Goal: Participate in discussion: Engage in conversation with other users on a specific topic

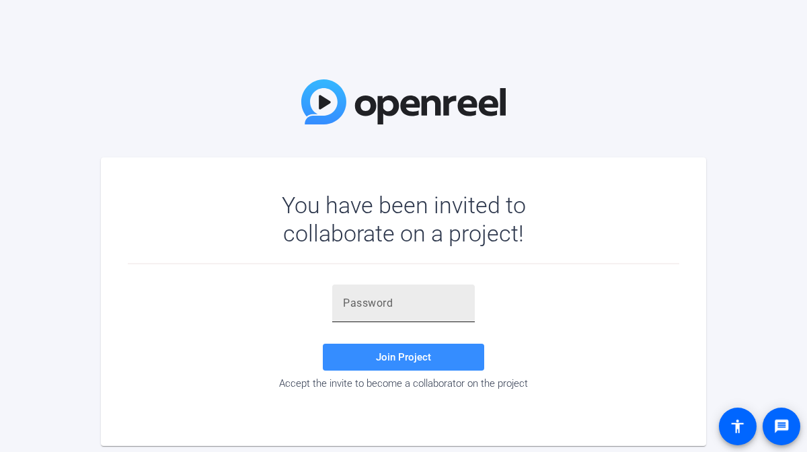
click at [386, 298] on input "text" at bounding box center [403, 303] width 121 height 16
paste input "rUGu}D"
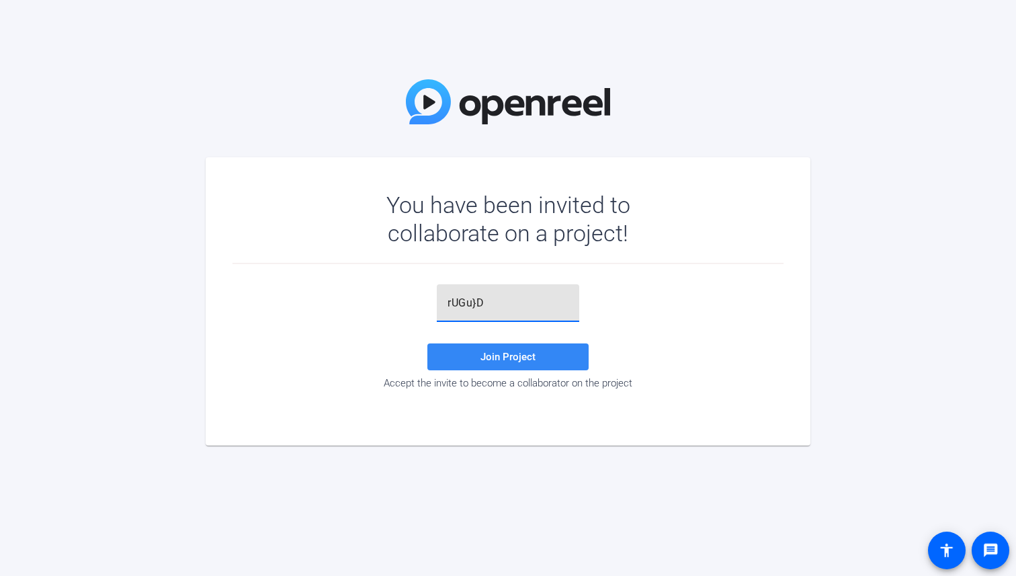
type input "rUGu}D"
click at [512, 356] on span "Join Project" at bounding box center [508, 357] width 55 height 12
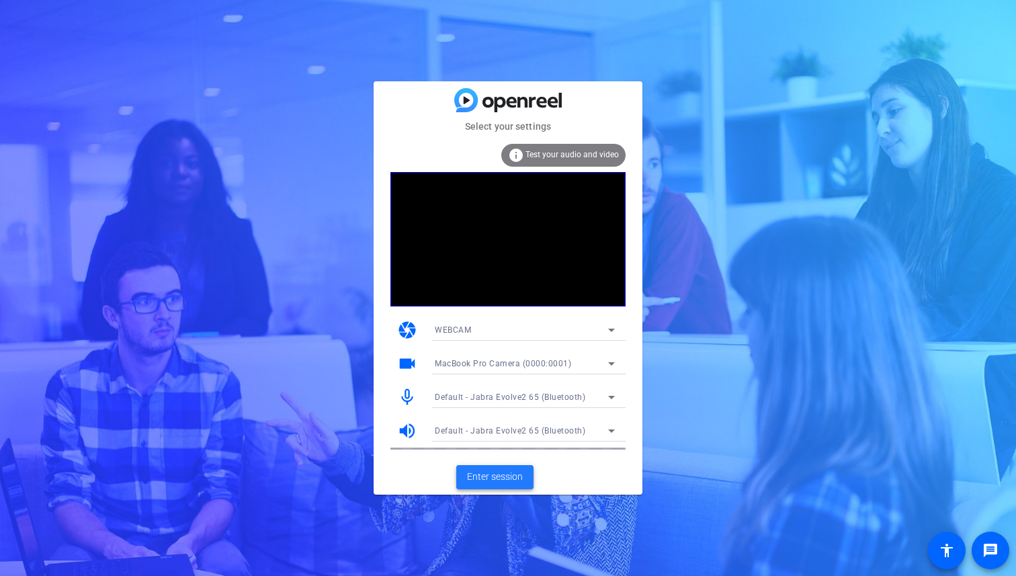
click at [487, 451] on span "Enter session" at bounding box center [495, 477] width 56 height 14
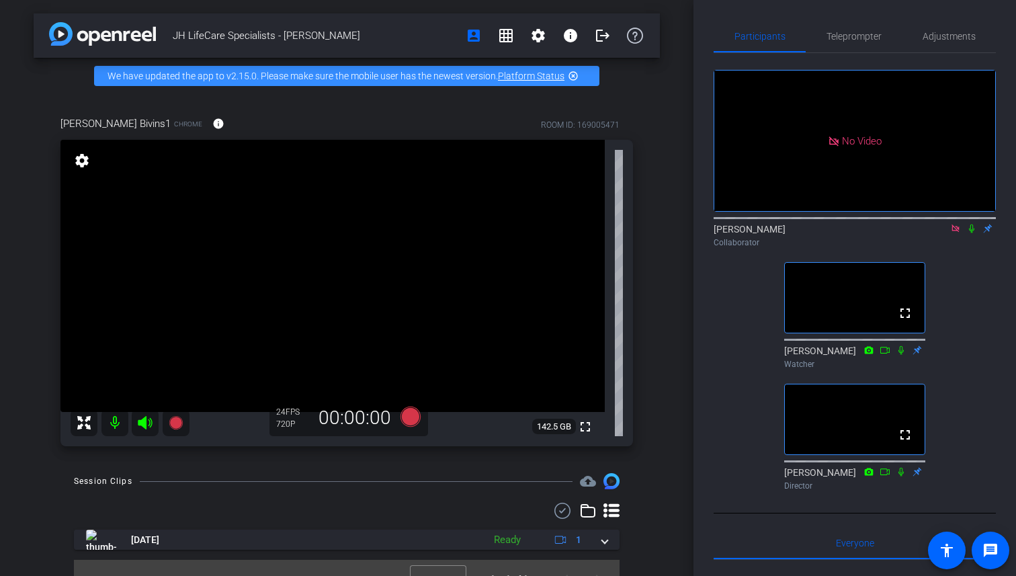
click at [806, 233] on icon at bounding box center [972, 228] width 11 height 9
click at [806, 235] on mat-icon at bounding box center [972, 229] width 16 height 12
click at [806, 233] on icon at bounding box center [971, 229] width 5 height 9
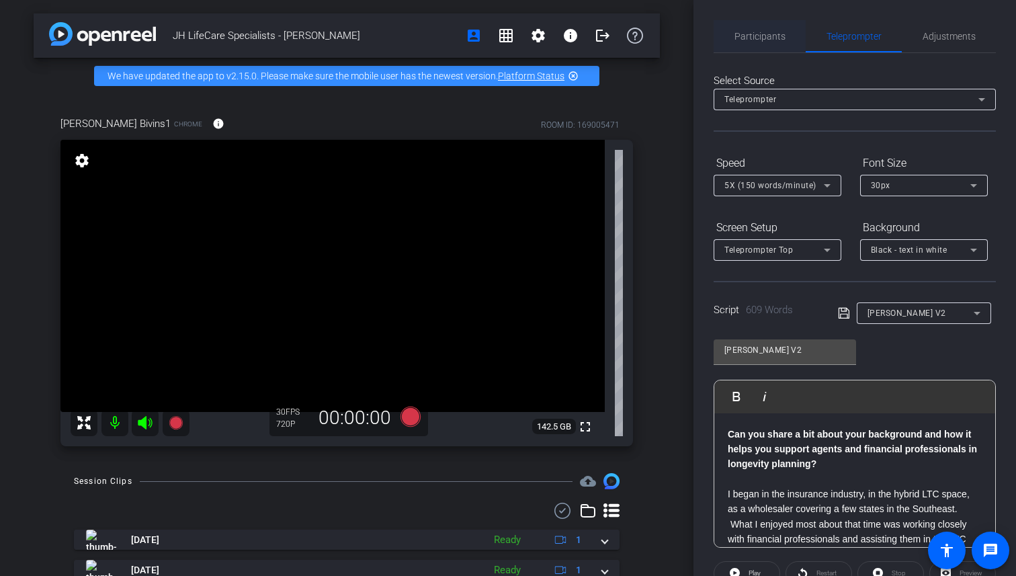
click at [756, 40] on span "Participants" at bounding box center [760, 36] width 51 height 9
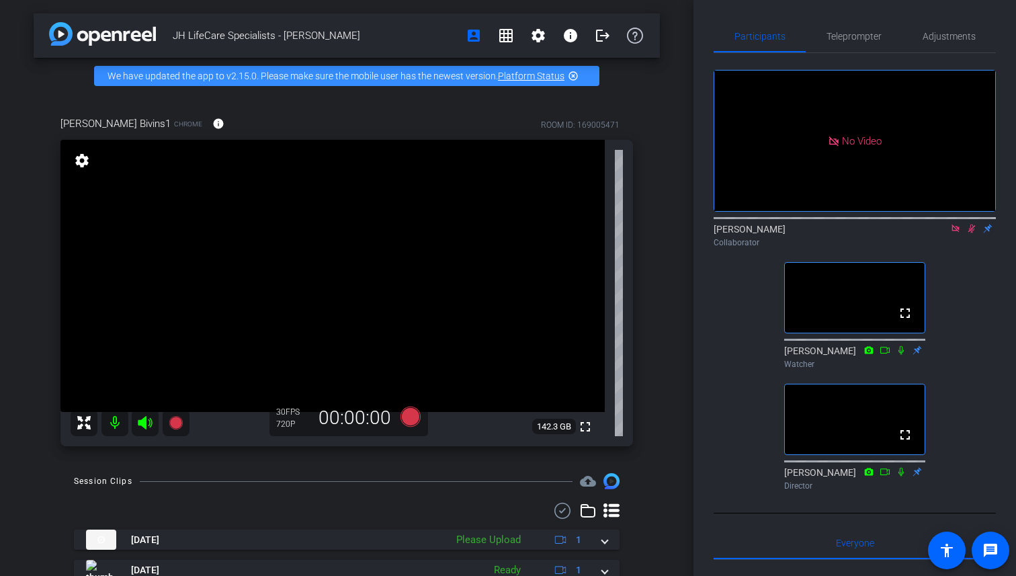
click at [806, 228] on icon at bounding box center [972, 229] width 7 height 9
click at [806, 233] on icon at bounding box center [972, 228] width 11 height 9
click at [806, 231] on icon at bounding box center [972, 228] width 11 height 9
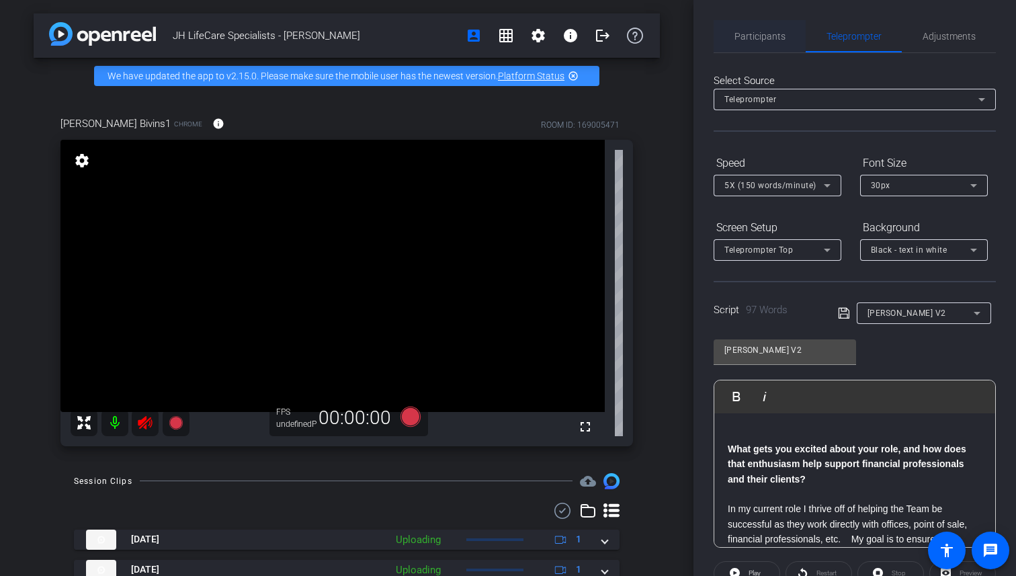
click at [776, 44] on span "Participants" at bounding box center [760, 36] width 51 height 32
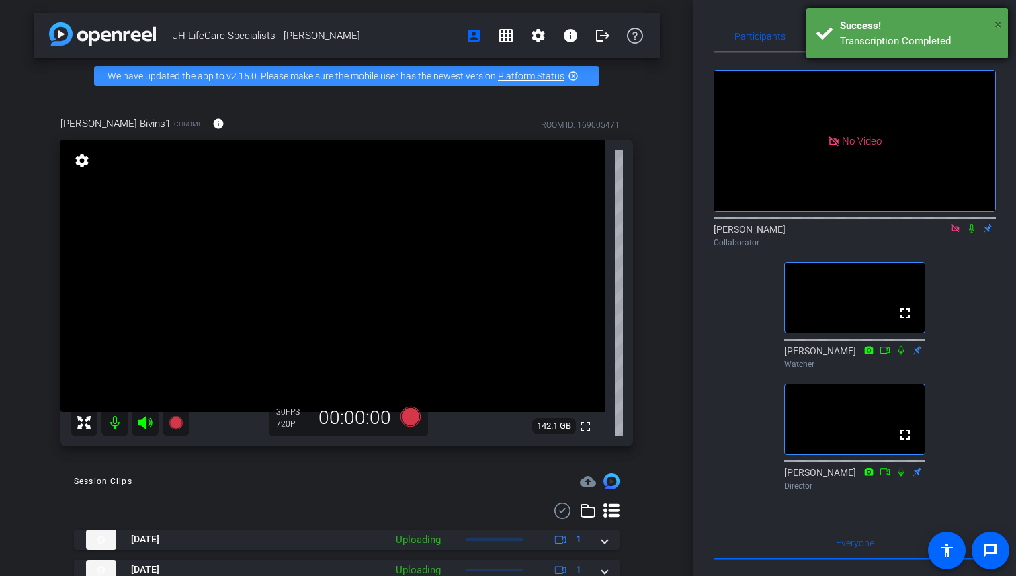
click at [998, 24] on span "×" at bounding box center [998, 24] width 7 height 16
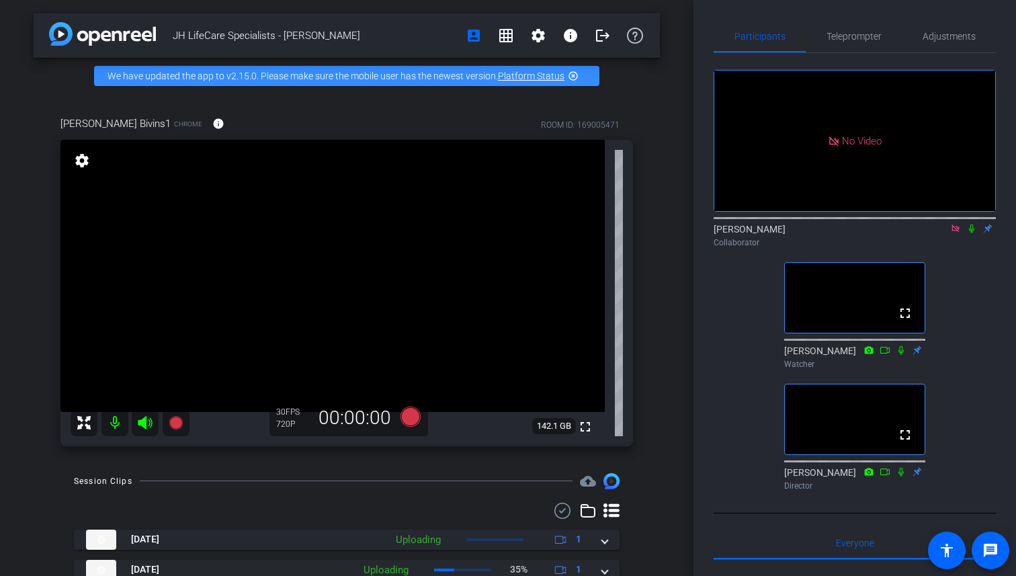
click at [973, 232] on icon at bounding box center [972, 228] width 11 height 9
click at [975, 232] on icon at bounding box center [972, 228] width 11 height 9
click at [968, 231] on icon at bounding box center [972, 228] width 11 height 9
